Goal: Information Seeking & Learning: Find specific fact

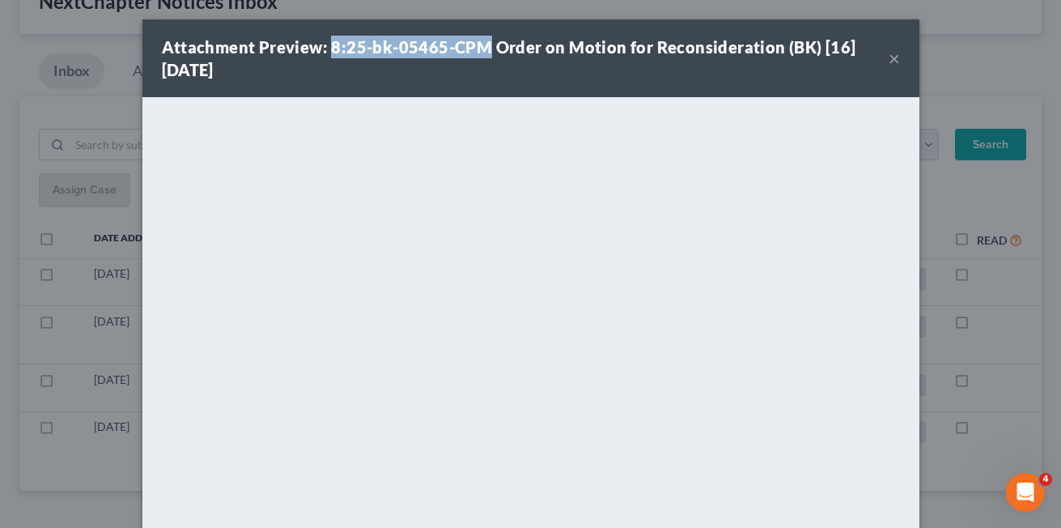
drag, startPoint x: 324, startPoint y: 46, endPoint x: 478, endPoint y: 42, distance: 154.6
click at [478, 42] on strong "Attachment Preview: 8:25-bk-05465-CPM Order on Motion for Reconsideration (BK) …" at bounding box center [509, 58] width 694 height 42
copy strong "8:25-bk-05465-CPM"
click at [755, 70] on div "Attachment Preview: 8:25-bk-05465-CPM Order on Motion for Reconsideration (BK) …" at bounding box center [525, 58] width 727 height 45
click at [892, 60] on button "×" at bounding box center [893, 58] width 11 height 19
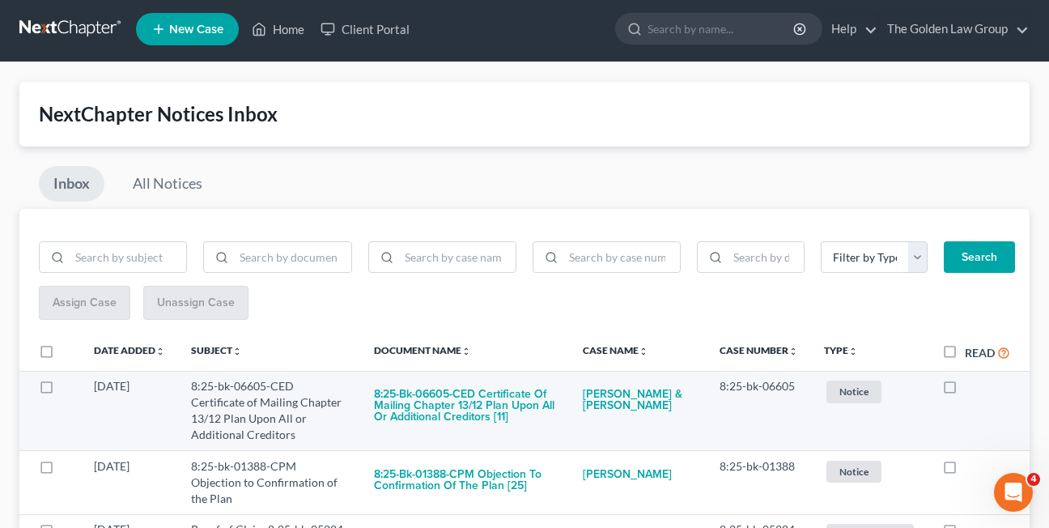
click at [965, 390] on label at bounding box center [965, 390] width 0 height 0
click at [971, 388] on input "checkbox" at bounding box center [976, 383] width 11 height 11
checkbox input "true"
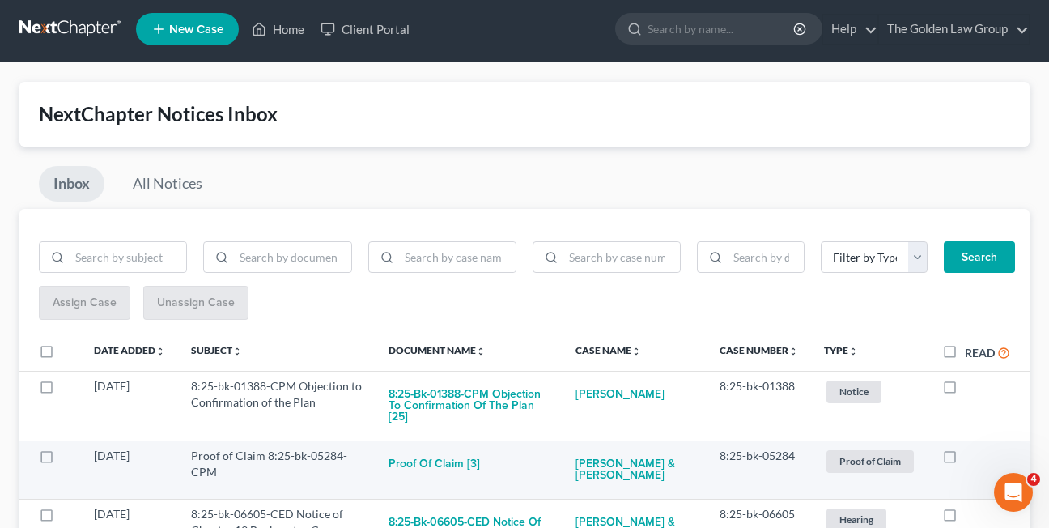
click at [965, 460] on label at bounding box center [965, 460] width 0 height 0
click at [971, 457] on input "checkbox" at bounding box center [976, 452] width 11 height 11
checkbox input "true"
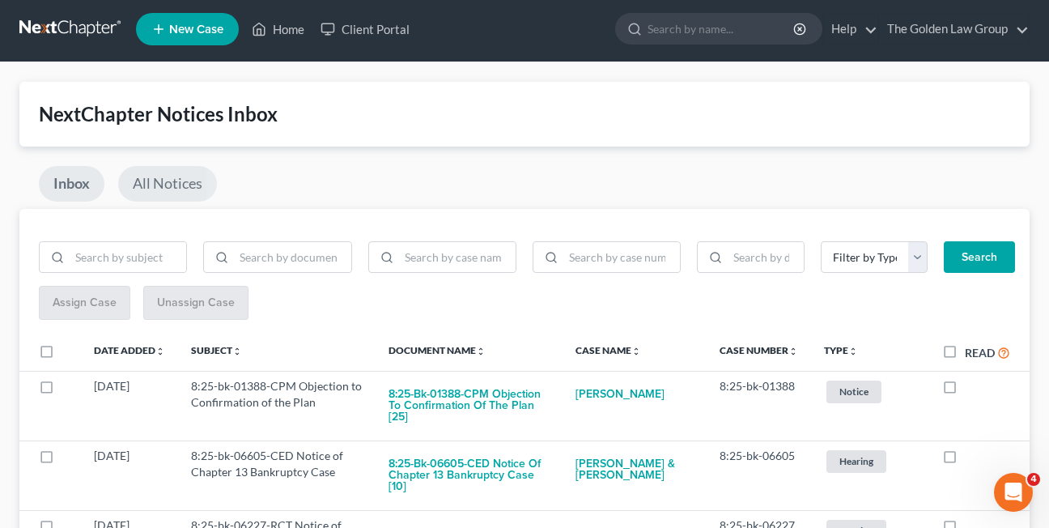
click at [186, 182] on link "All Notices" at bounding box center [167, 184] width 99 height 36
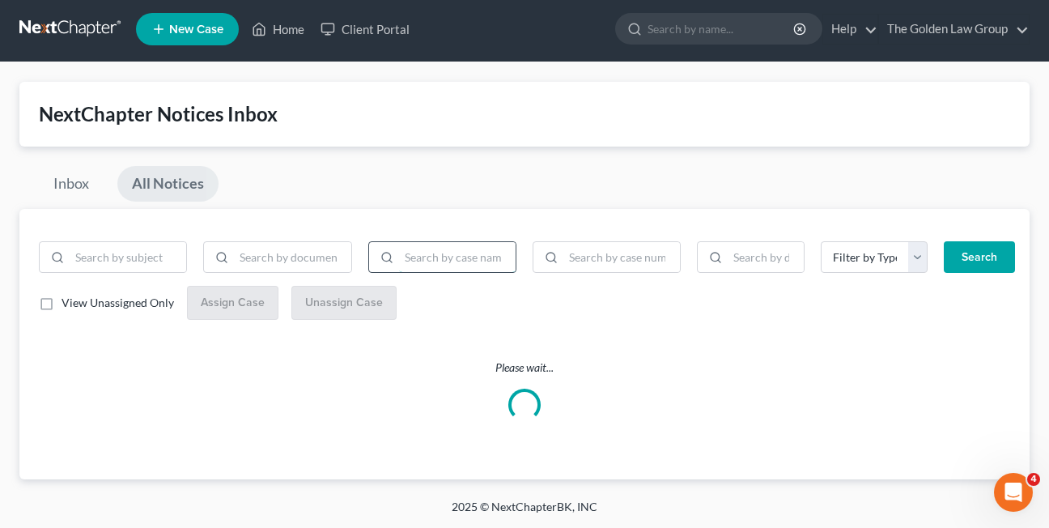
click at [448, 265] on input "search" at bounding box center [457, 257] width 117 height 31
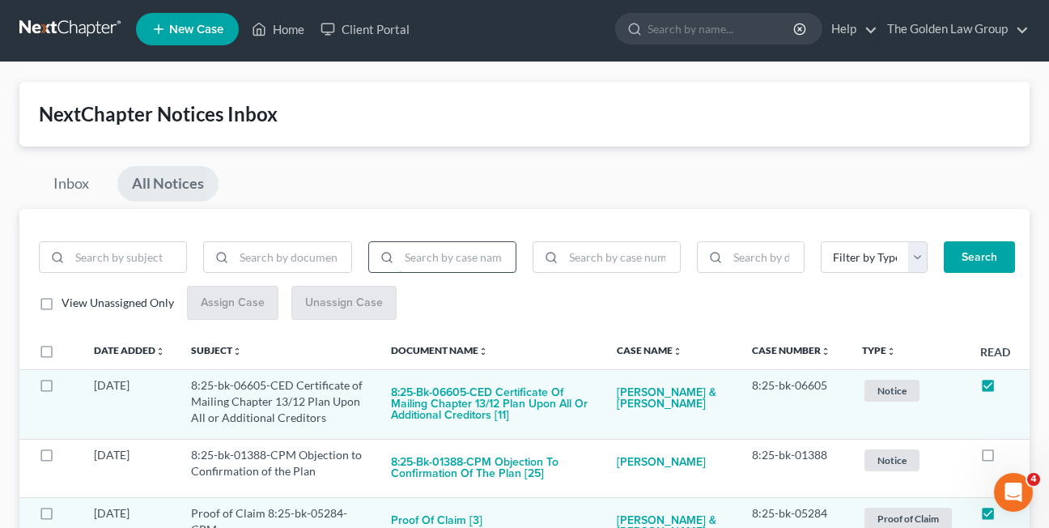
click at [448, 257] on input "search" at bounding box center [457, 257] width 117 height 31
click at [943, 241] on button "Search" at bounding box center [978, 257] width 71 height 32
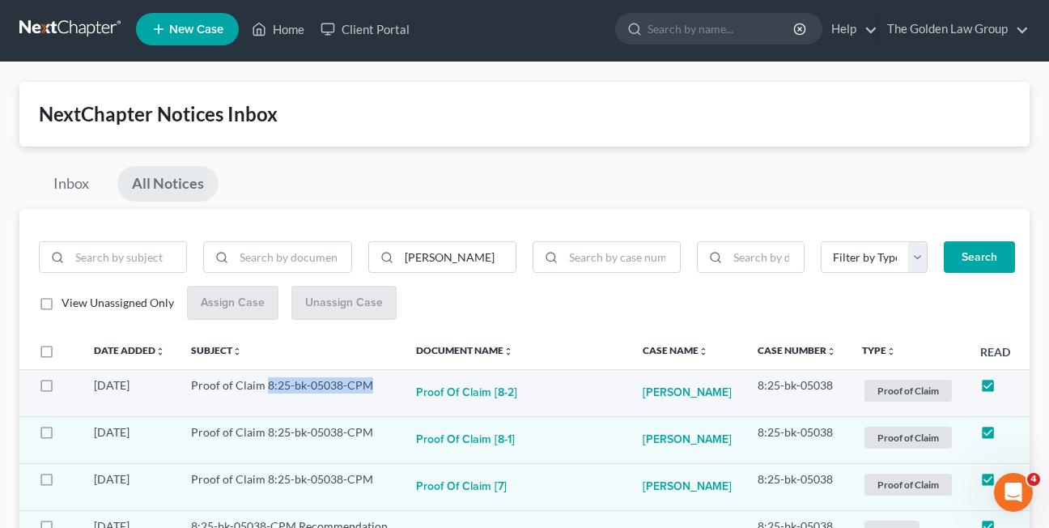
drag, startPoint x: 267, startPoint y: 383, endPoint x: 367, endPoint y: 387, distance: 100.4
click at [367, 387] on td "Proof of Claim 8:25-bk-05038-CPM" at bounding box center [290, 392] width 225 height 47
copy td "8:25-bk-05038-CPM"
drag, startPoint x: 464, startPoint y: 255, endPoint x: 388, endPoint y: 255, distance: 76.1
click at [388, 255] on div "[PERSON_NAME]" at bounding box center [442, 257] width 148 height 32
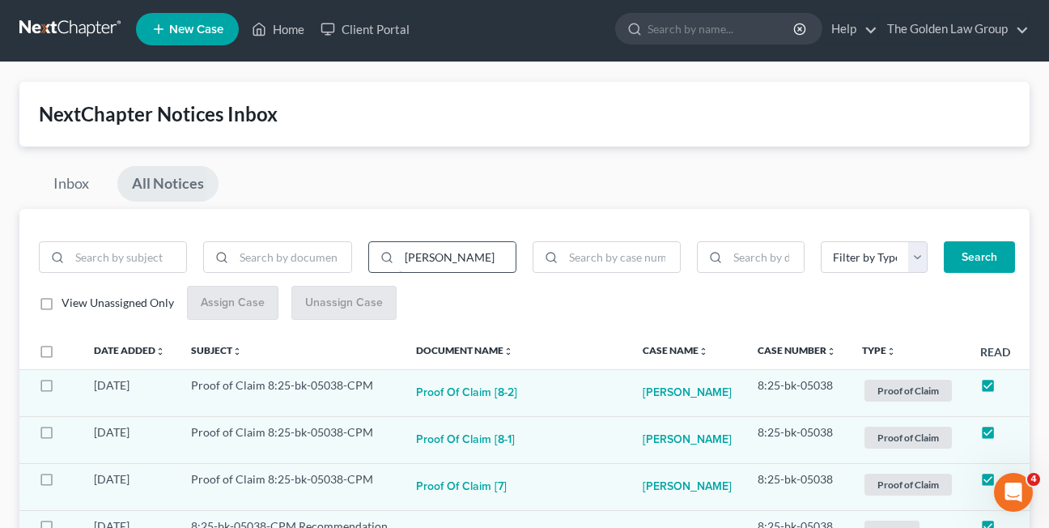
click at [943, 241] on button "Search" at bounding box center [978, 257] width 71 height 32
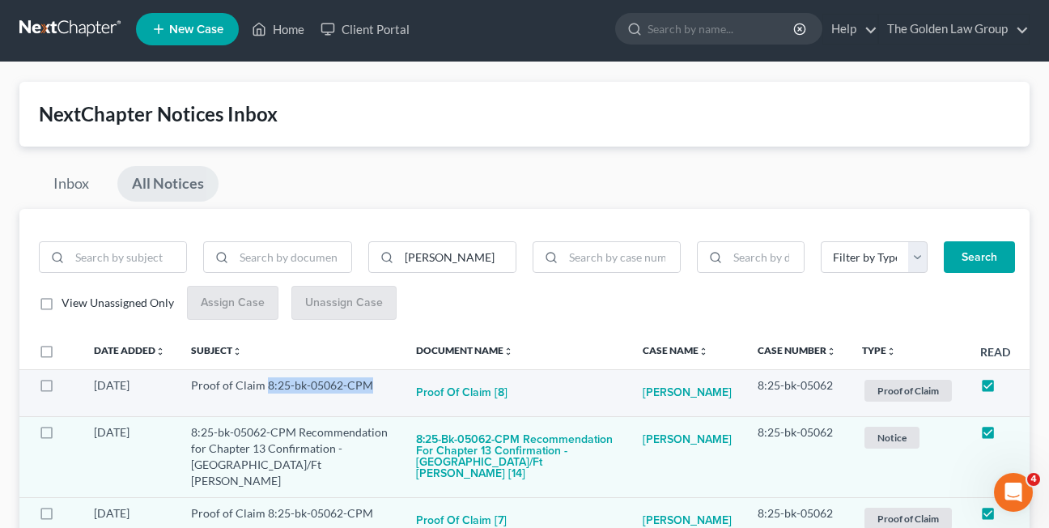
drag, startPoint x: 266, startPoint y: 387, endPoint x: 368, endPoint y: 387, distance: 102.0
click at [368, 387] on td "Proof of Claim 8:25-bk-05062-CPM" at bounding box center [290, 392] width 225 height 47
copy td "8:25-bk-05062-CPM"
drag, startPoint x: 452, startPoint y: 257, endPoint x: 391, endPoint y: 253, distance: 60.8
click at [391, 253] on div "[PERSON_NAME]" at bounding box center [442, 257] width 148 height 32
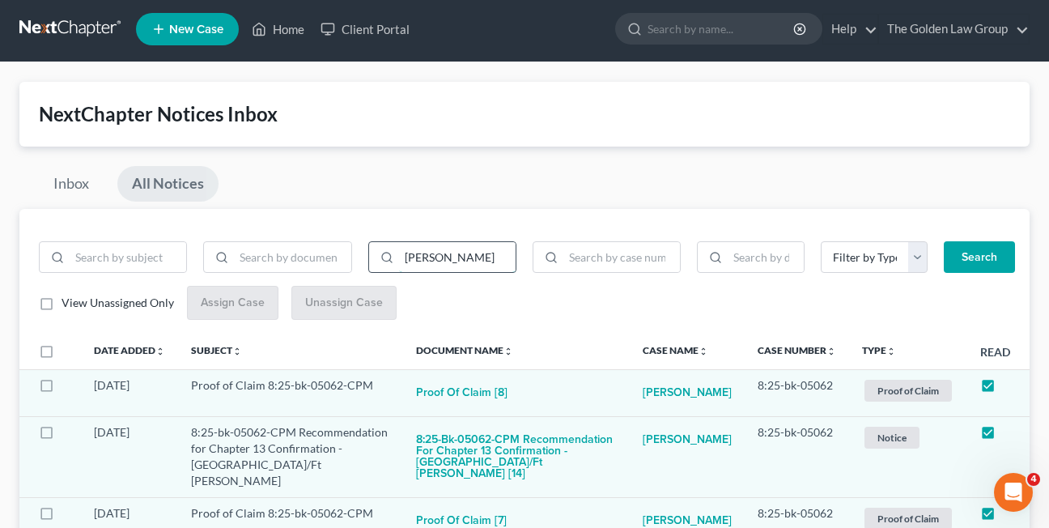
click at [943, 241] on button "Search" at bounding box center [978, 257] width 71 height 32
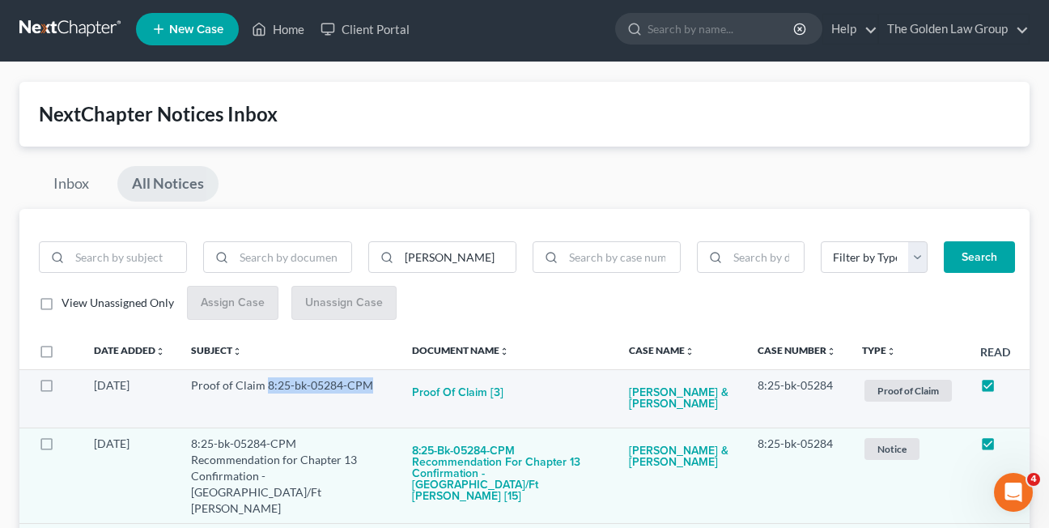
drag, startPoint x: 267, startPoint y: 388, endPoint x: 367, endPoint y: 387, distance: 100.4
click at [367, 387] on td "Proof of Claim 8:25-bk-05284-CPM" at bounding box center [288, 398] width 221 height 58
copy td "8:25-bk-05284-CPM"
drag, startPoint x: 457, startPoint y: 261, endPoint x: 393, endPoint y: 261, distance: 63.9
click at [393, 261] on div "[PERSON_NAME]" at bounding box center [442, 257] width 148 height 32
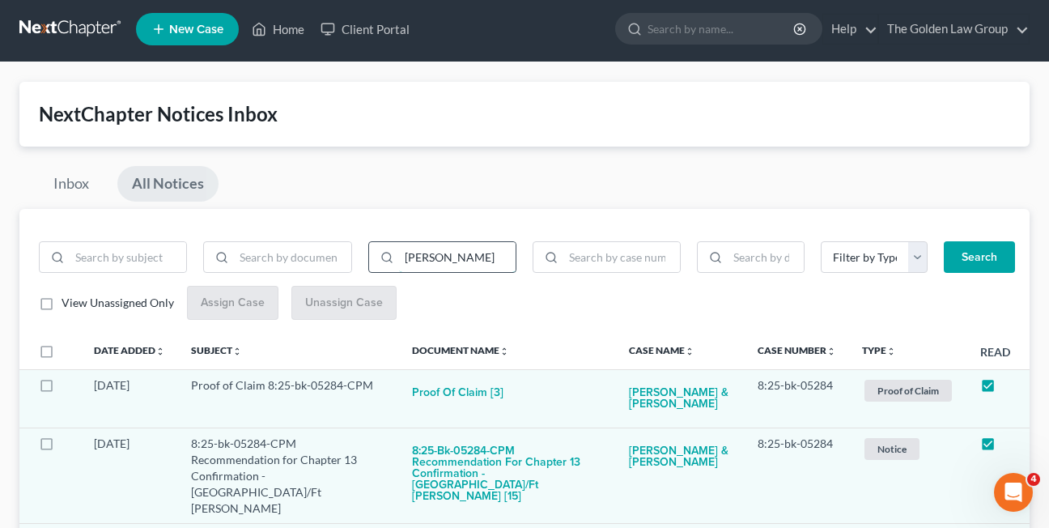
click at [943, 241] on button "Search" at bounding box center [978, 257] width 71 height 32
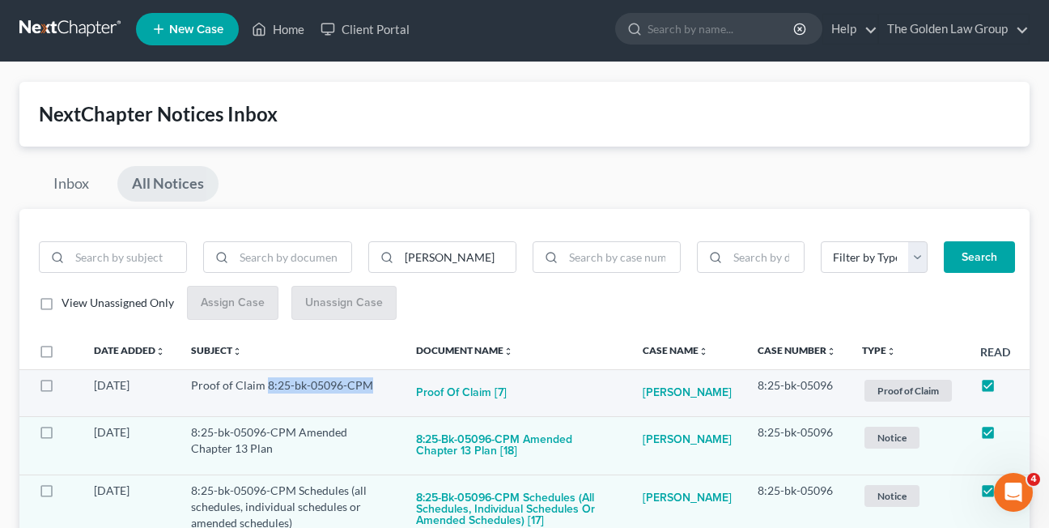
drag, startPoint x: 265, startPoint y: 383, endPoint x: 368, endPoint y: 384, distance: 103.6
click at [368, 384] on td "Proof of Claim 8:25-bk-05096-CPM" at bounding box center [290, 392] width 225 height 47
copy td "8:25-bk-05096-CPM"
drag, startPoint x: 435, startPoint y: 256, endPoint x: 384, endPoint y: 257, distance: 51.0
click at [384, 257] on div "[PERSON_NAME]" at bounding box center [442, 257] width 148 height 32
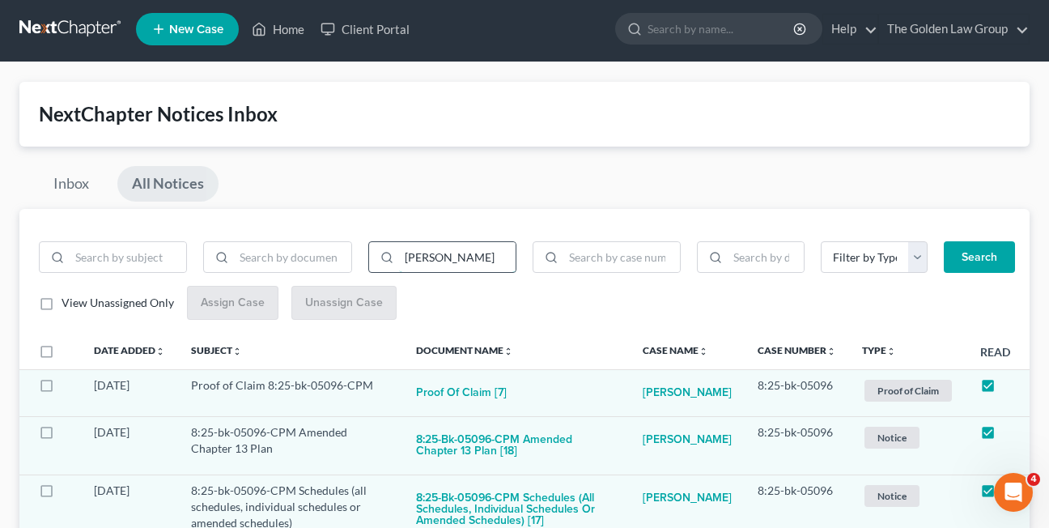
click at [943, 241] on button "Search" at bounding box center [978, 257] width 71 height 32
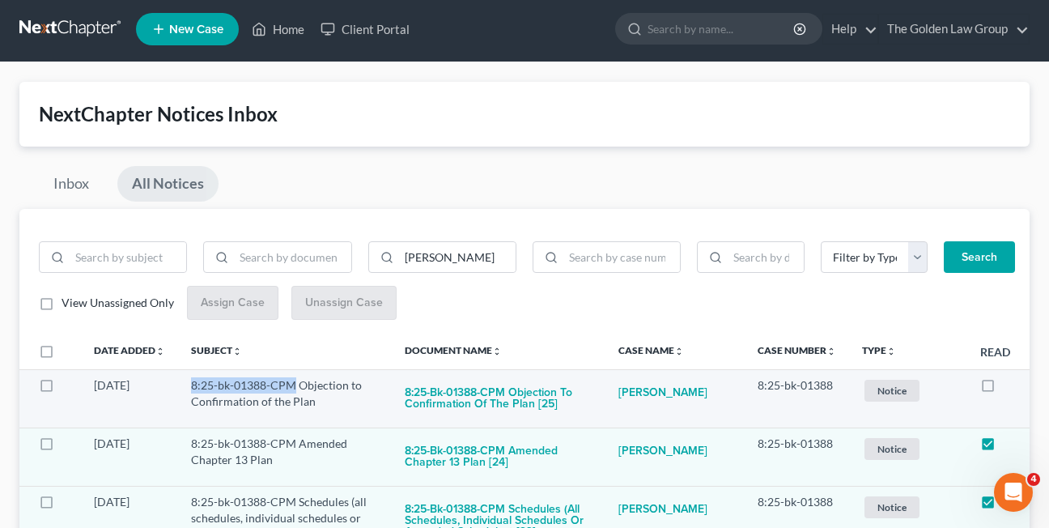
drag, startPoint x: 193, startPoint y: 388, endPoint x: 296, endPoint y: 382, distance: 103.0
click at [296, 382] on td "8:25-bk-01388-CPM Objection to Confirmation of the Plan" at bounding box center [285, 398] width 214 height 58
copy td "8:25-bk-01388-CPM"
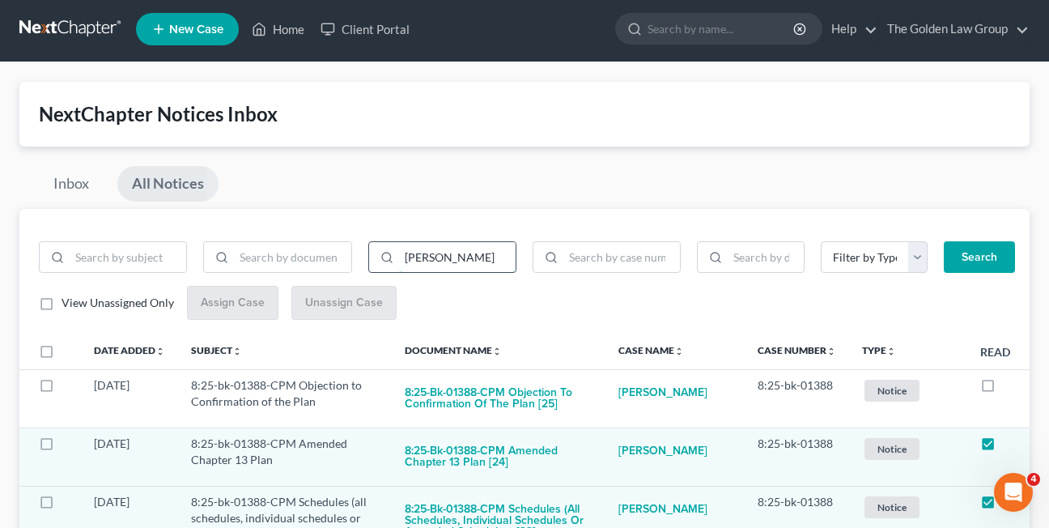
drag, startPoint x: 459, startPoint y: 260, endPoint x: 396, endPoint y: 260, distance: 63.1
click at [396, 260] on div "[PERSON_NAME]" at bounding box center [442, 257] width 148 height 32
click at [943, 241] on button "Search" at bounding box center [978, 257] width 71 height 32
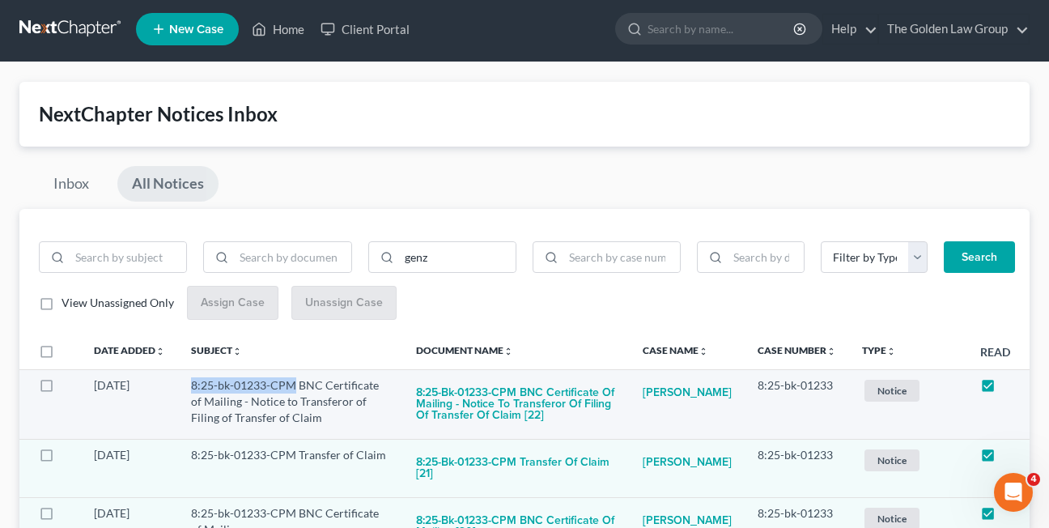
drag, startPoint x: 192, startPoint y: 385, endPoint x: 295, endPoint y: 382, distance: 102.8
click at [295, 382] on td "8:25-bk-01233-CPM BNC Certificate of Mailing - Notice to Transferor of Filing o…" at bounding box center [290, 404] width 225 height 70
copy td "8:25-bk-01233-CPM"
drag, startPoint x: 433, startPoint y: 260, endPoint x: 392, endPoint y: 252, distance: 41.1
click at [392, 252] on div "genz" at bounding box center [442, 257] width 148 height 32
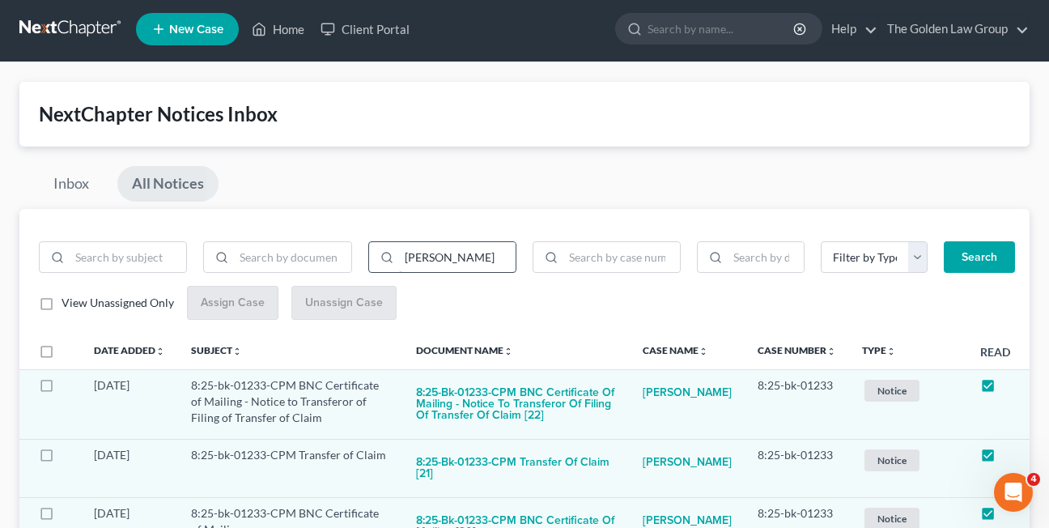
click at [943, 241] on button "Search" at bounding box center [978, 257] width 71 height 32
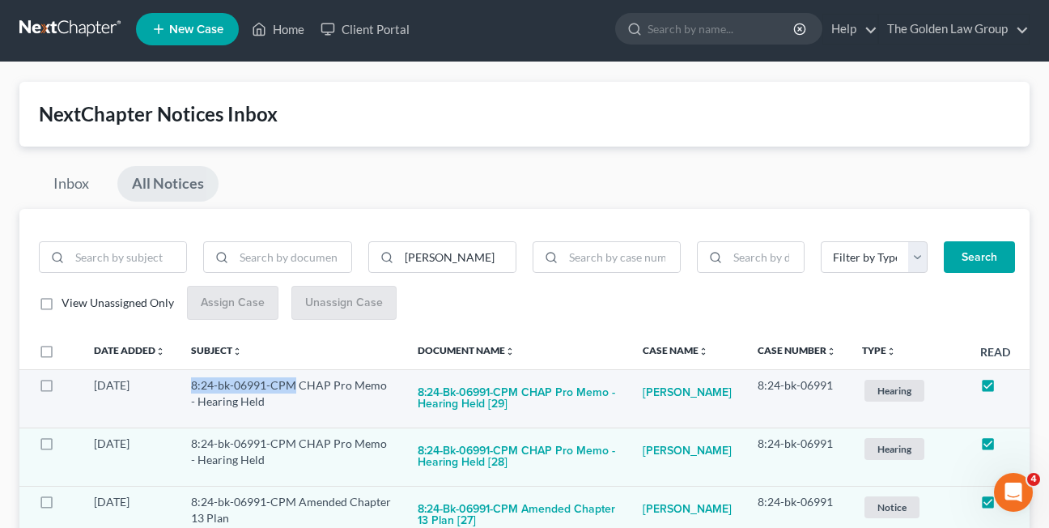
drag, startPoint x: 194, startPoint y: 383, endPoint x: 295, endPoint y: 391, distance: 100.7
click at [295, 391] on td "8:24-bk-06991-CPM CHAP Pro Memo - Hearing Held" at bounding box center [291, 398] width 227 height 58
copy td "8:24-bk-06991-CPM"
drag, startPoint x: 454, startPoint y: 251, endPoint x: 396, endPoint y: 253, distance: 58.3
click at [396, 253] on div "[PERSON_NAME]" at bounding box center [442, 257] width 148 height 32
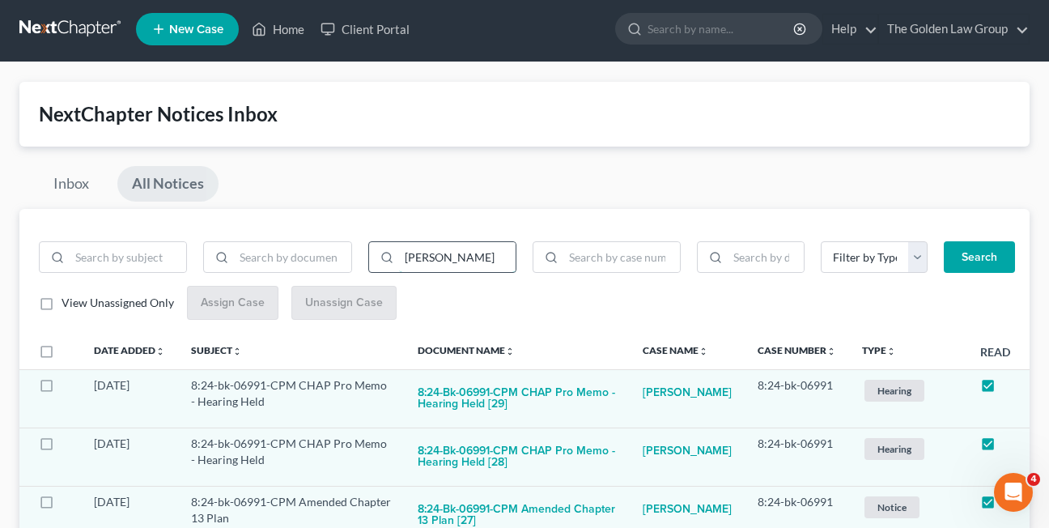
click at [943, 241] on button "Search" at bounding box center [978, 257] width 71 height 32
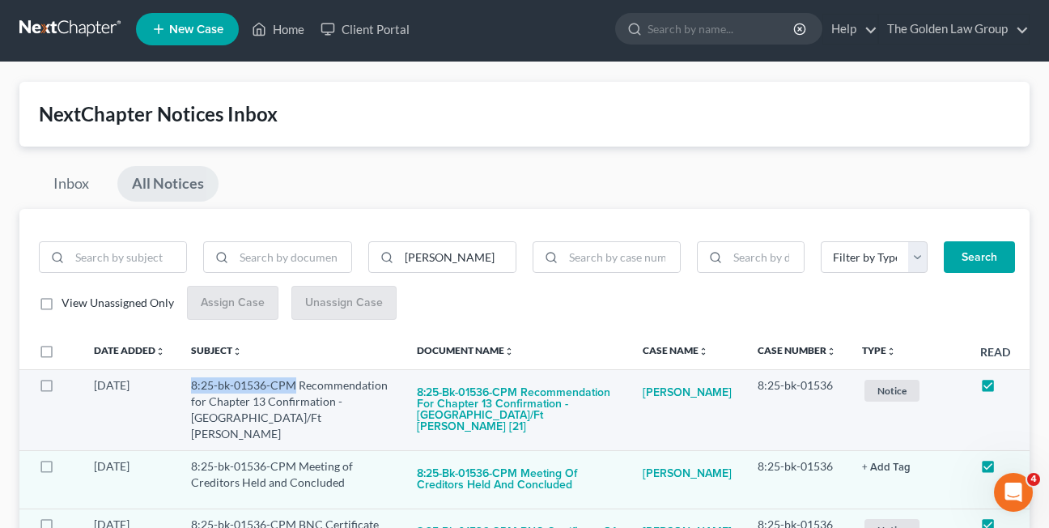
drag, startPoint x: 192, startPoint y: 385, endPoint x: 295, endPoint y: 388, distance: 102.8
click at [295, 388] on td "8:25-bk-01536-CPM Recommendation for Chapter 13 Confirmation - [GEOGRAPHIC_DATA…" at bounding box center [291, 409] width 226 height 81
copy td "8:25-bk-01536-CPM"
drag, startPoint x: 446, startPoint y: 257, endPoint x: 401, endPoint y: 258, distance: 44.5
click at [401, 258] on input "[PERSON_NAME]" at bounding box center [457, 257] width 117 height 31
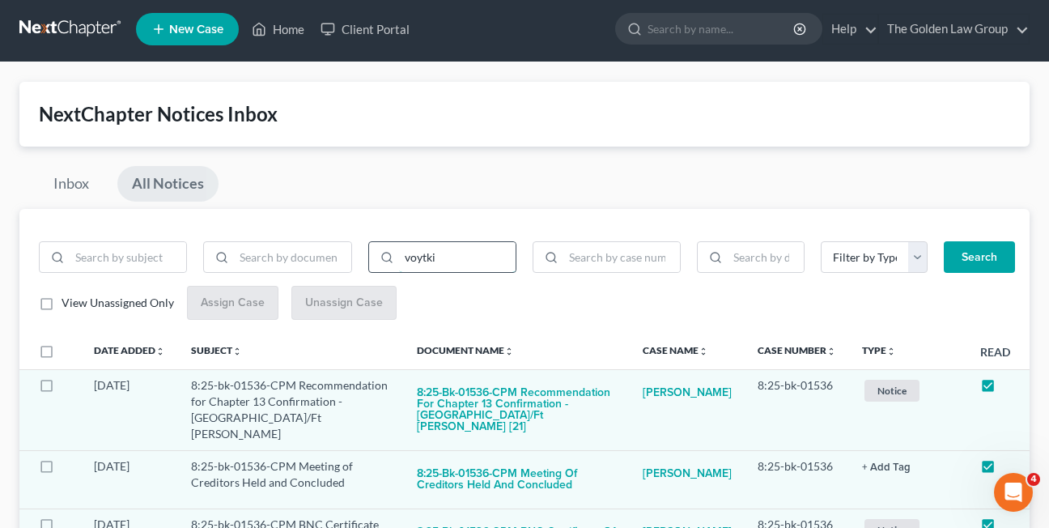
click at [943, 241] on button "Search" at bounding box center [978, 257] width 71 height 32
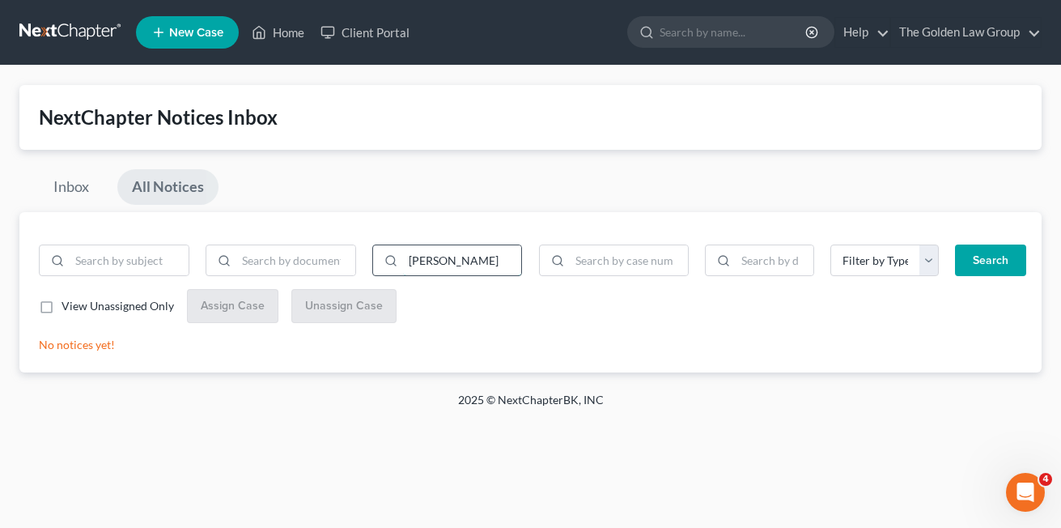
click at [955, 244] on button "Search" at bounding box center [990, 260] width 71 height 32
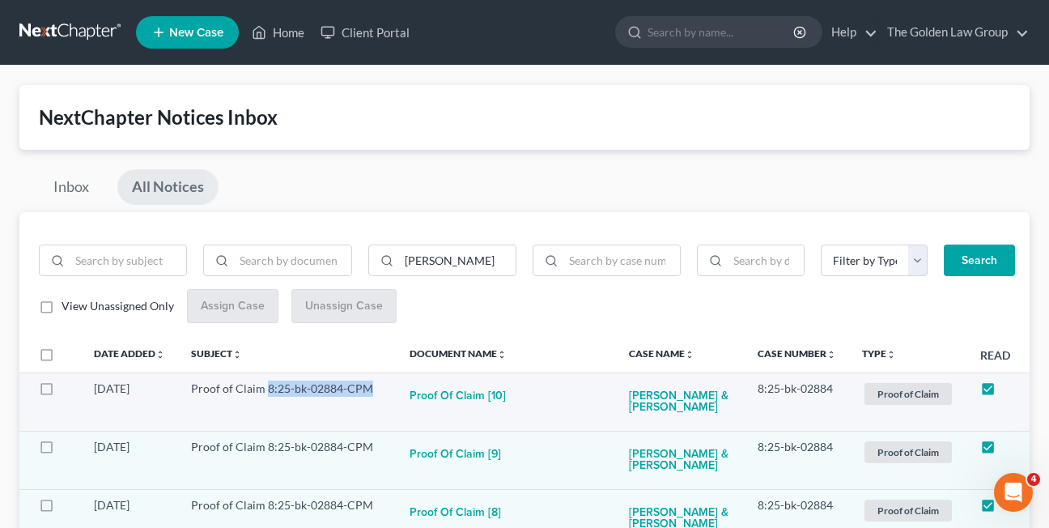
drag, startPoint x: 265, startPoint y: 386, endPoint x: 370, endPoint y: 392, distance: 104.5
click at [370, 392] on td "Proof of Claim 8:25-bk-02884-CPM" at bounding box center [287, 401] width 218 height 58
copy td "8:25-bk-02884-CPM"
drag, startPoint x: 460, startPoint y: 260, endPoint x: 398, endPoint y: 259, distance: 62.3
click at [399, 259] on input "[PERSON_NAME]" at bounding box center [457, 260] width 117 height 31
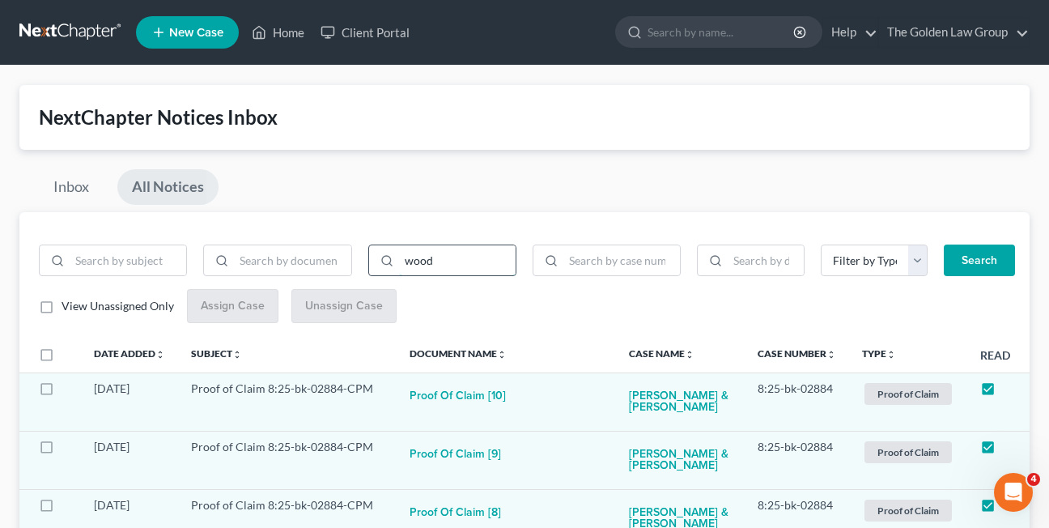
type input "wood"
click at [943, 244] on button "Search" at bounding box center [978, 260] width 71 height 32
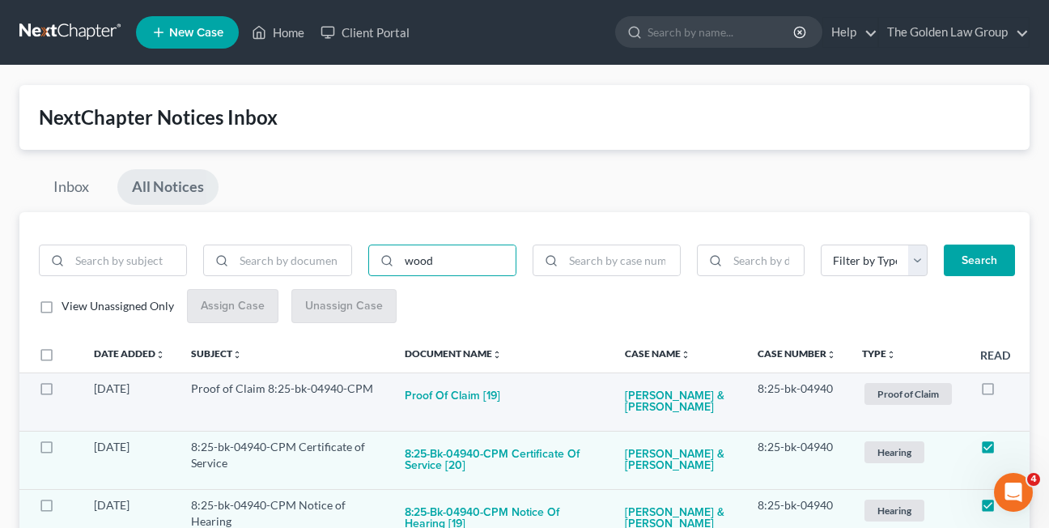
click at [1003, 392] on label at bounding box center [1003, 392] width 0 height 0
click at [1009, 388] on input "checkbox" at bounding box center [1014, 385] width 11 height 11
checkbox input "true"
drag, startPoint x: 264, startPoint y: 386, endPoint x: 367, endPoint y: 388, distance: 103.6
click at [367, 388] on td "Proof of Claim 8:25-bk-04940-CPM" at bounding box center [285, 401] width 214 height 58
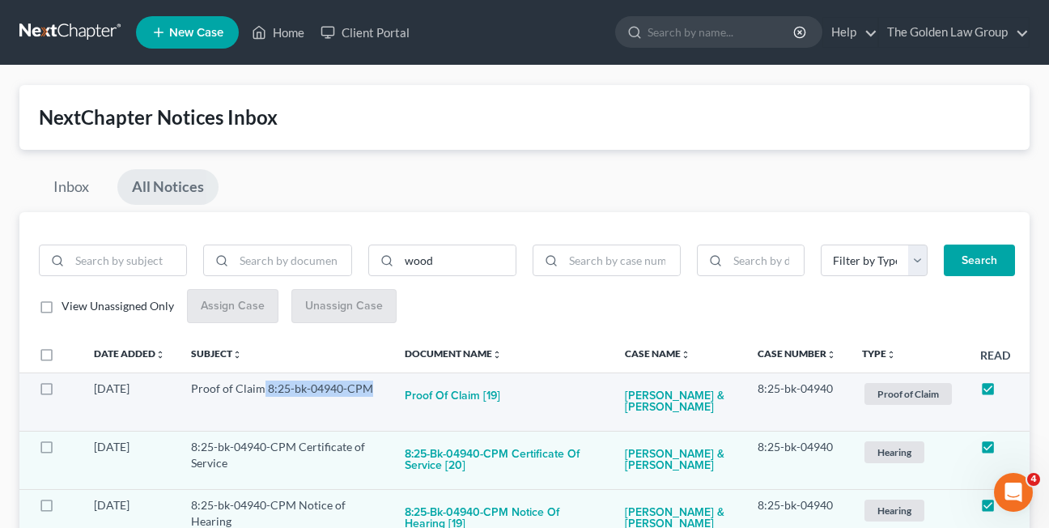
copy td "8:25-bk-04940-CPM"
drag, startPoint x: 441, startPoint y: 257, endPoint x: 399, endPoint y: 257, distance: 42.1
click at [399, 257] on input "wood" at bounding box center [457, 260] width 117 height 31
click at [943, 244] on button "Search" at bounding box center [978, 260] width 71 height 32
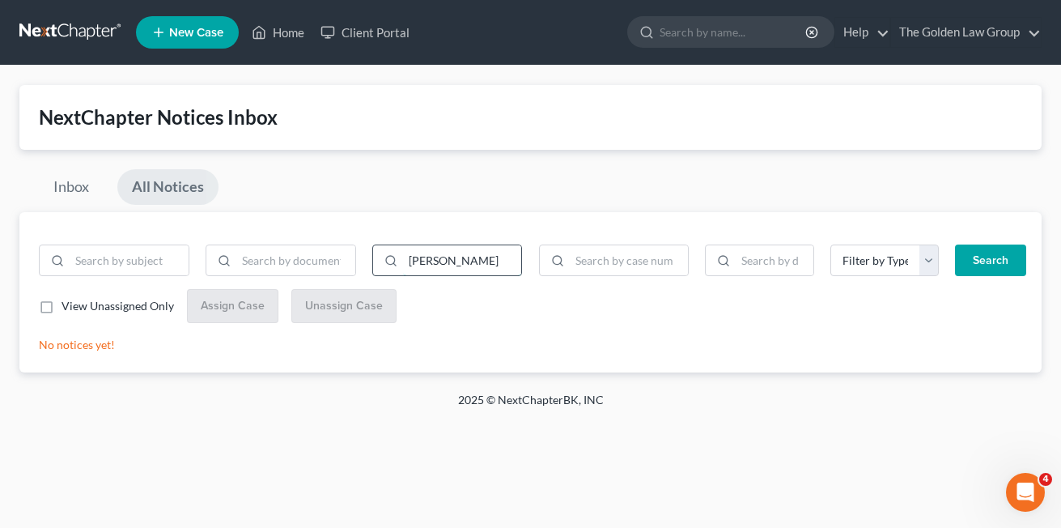
type input "[PERSON_NAME]"
click at [955, 244] on button "Search" at bounding box center [990, 260] width 71 height 32
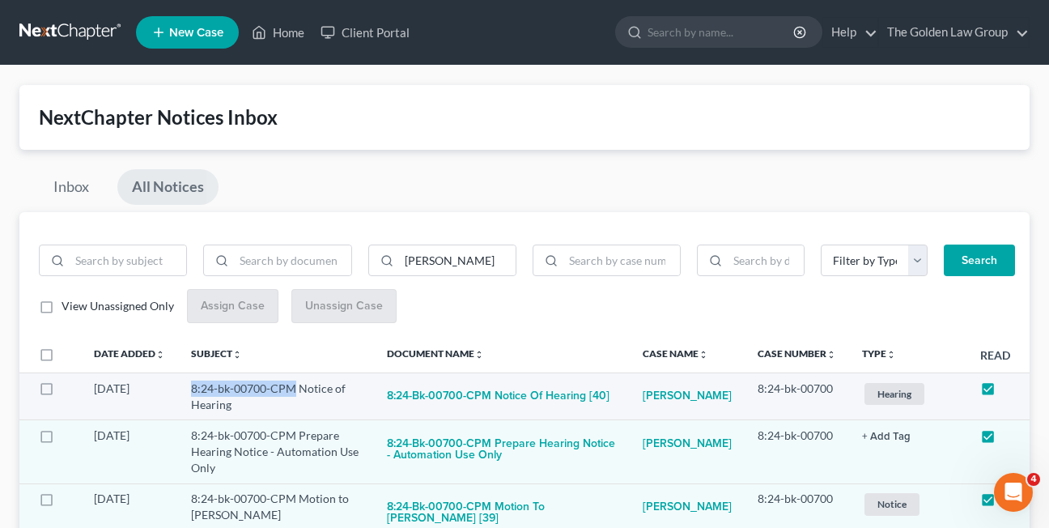
drag, startPoint x: 193, startPoint y: 388, endPoint x: 295, endPoint y: 388, distance: 102.8
click at [295, 388] on td "8:24-bk-00700-CPM Notice of Hearing" at bounding box center [276, 395] width 196 height 47
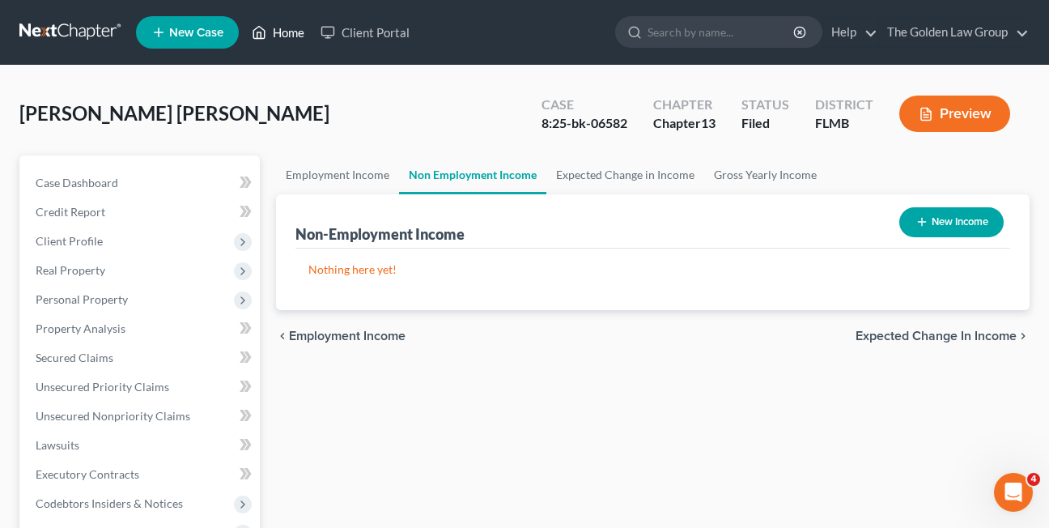
click at [287, 35] on link "Home" at bounding box center [278, 32] width 69 height 29
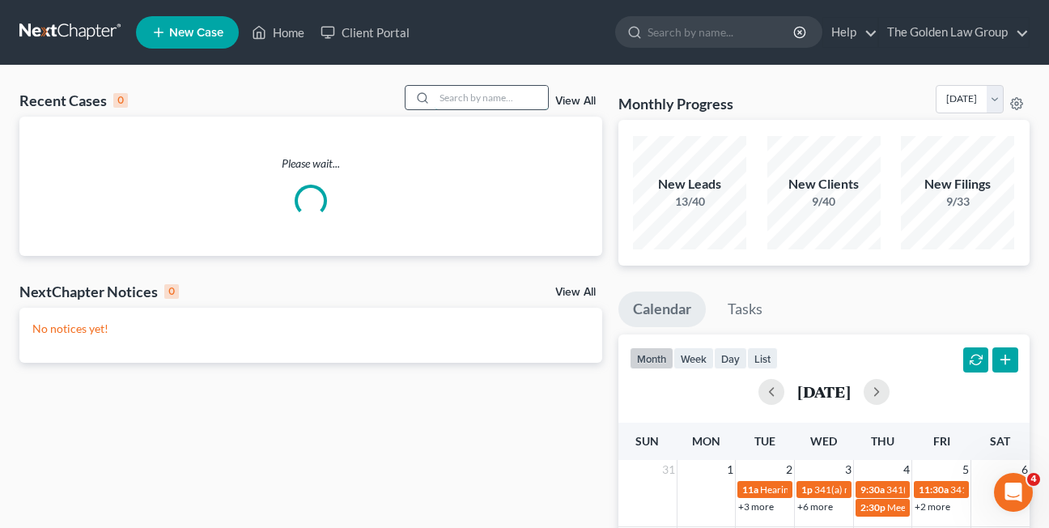
click at [451, 98] on input "search" at bounding box center [491, 97] width 113 height 23
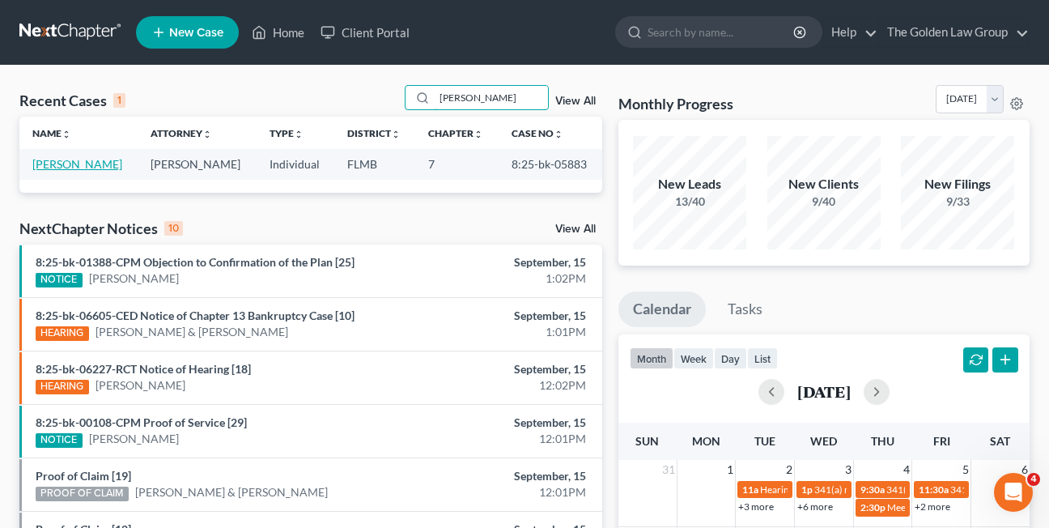
type input "epps"
click at [78, 167] on link "[PERSON_NAME]" at bounding box center [77, 164] width 90 height 14
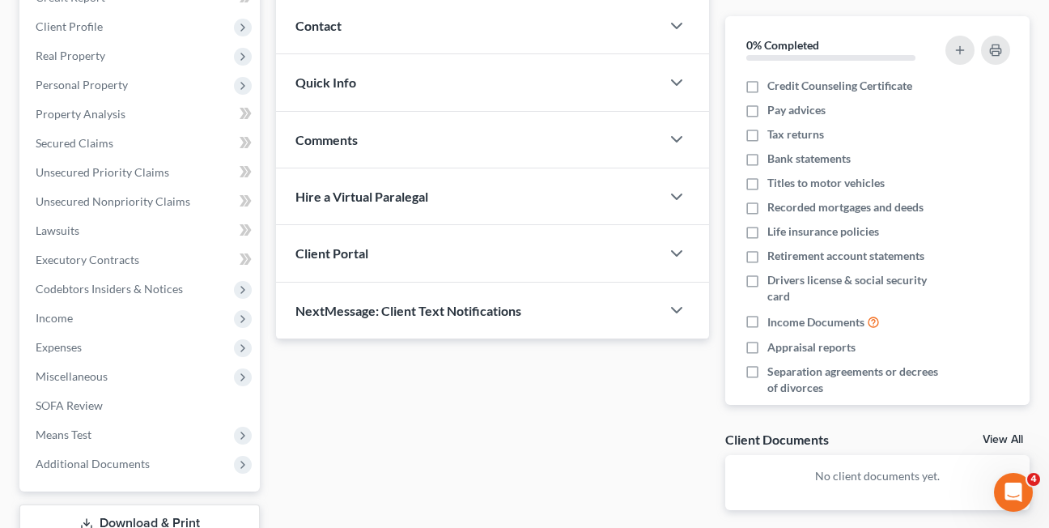
scroll to position [308, 0]
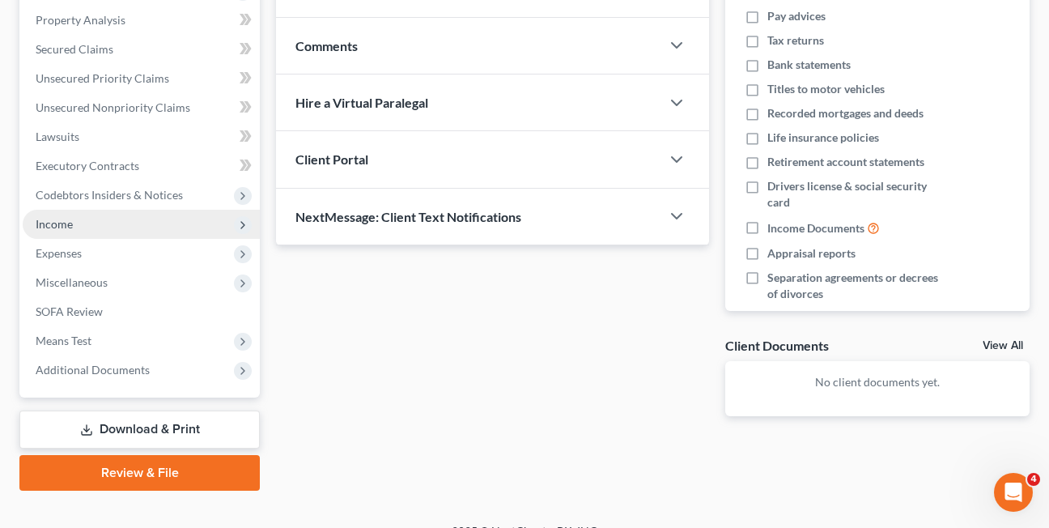
click at [57, 225] on span "Income" at bounding box center [54, 224] width 37 height 14
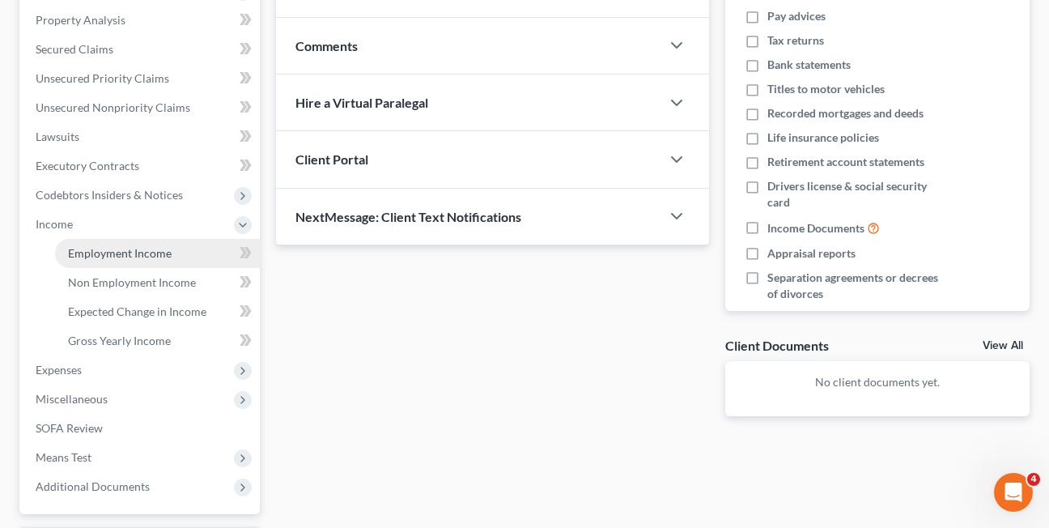
click at [94, 256] on span "Employment Income" at bounding box center [120, 253] width 104 height 14
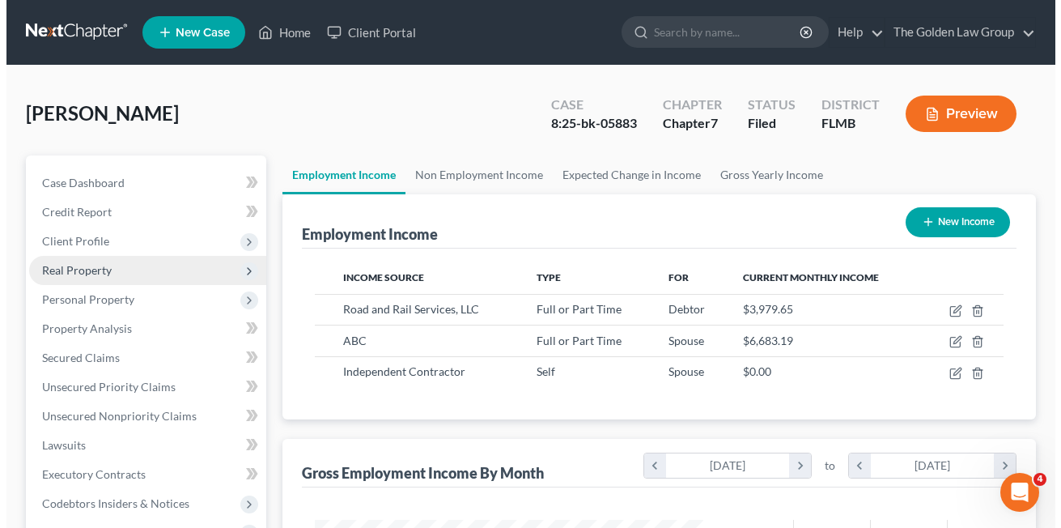
scroll to position [290, 421]
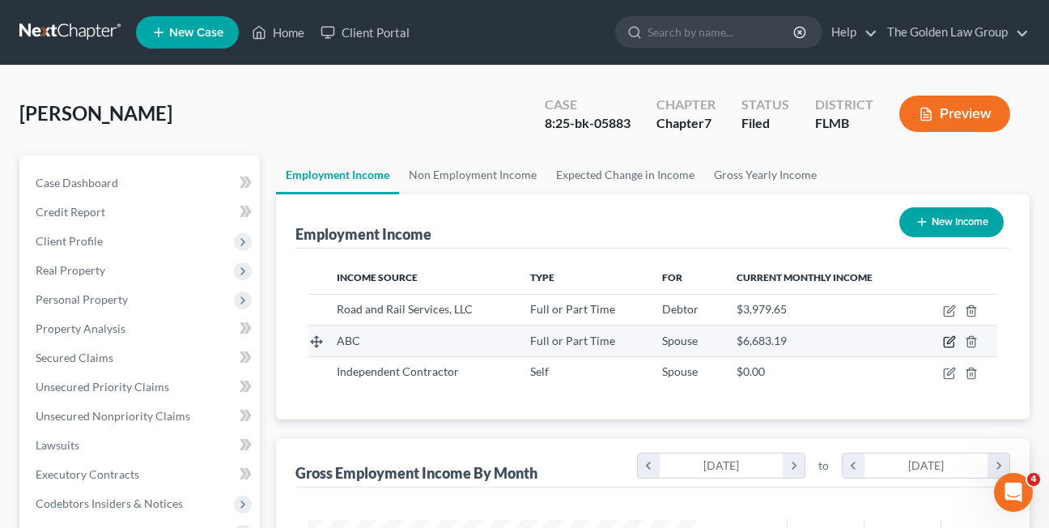
click at [946, 339] on icon "button" at bounding box center [949, 341] width 13 height 13
select select "0"
select select "2"
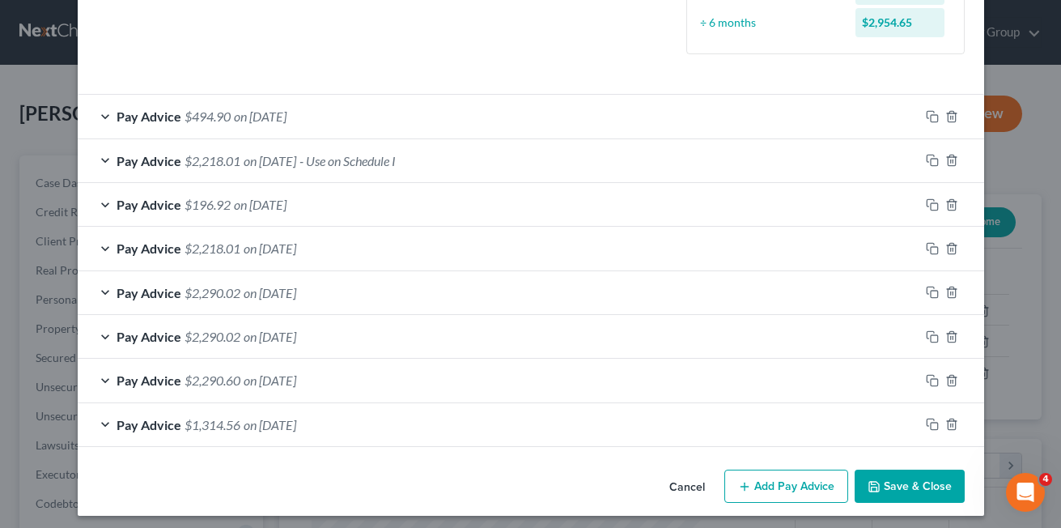
scroll to position [463, 0]
